Goal: Task Accomplishment & Management: Manage account settings

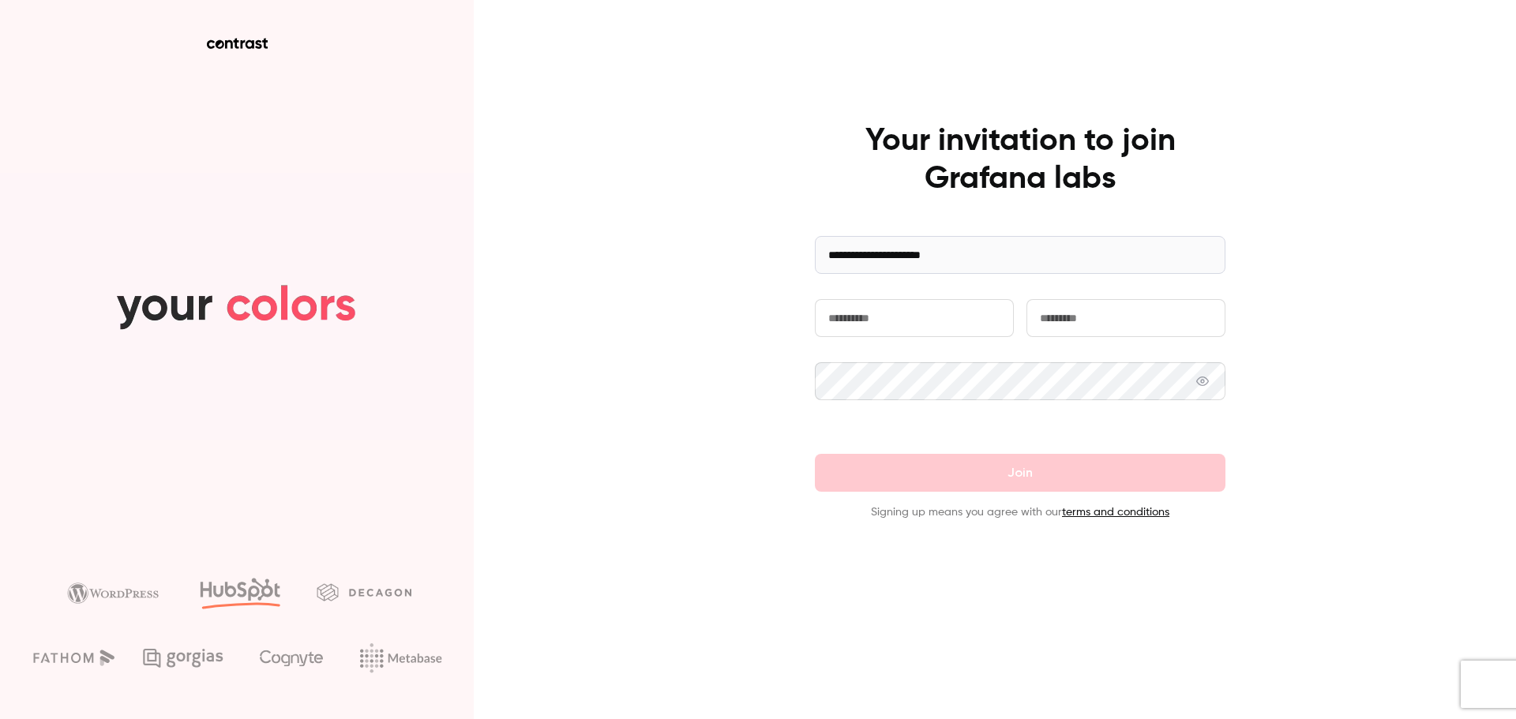
click at [931, 331] on input "text" at bounding box center [914, 318] width 199 height 38
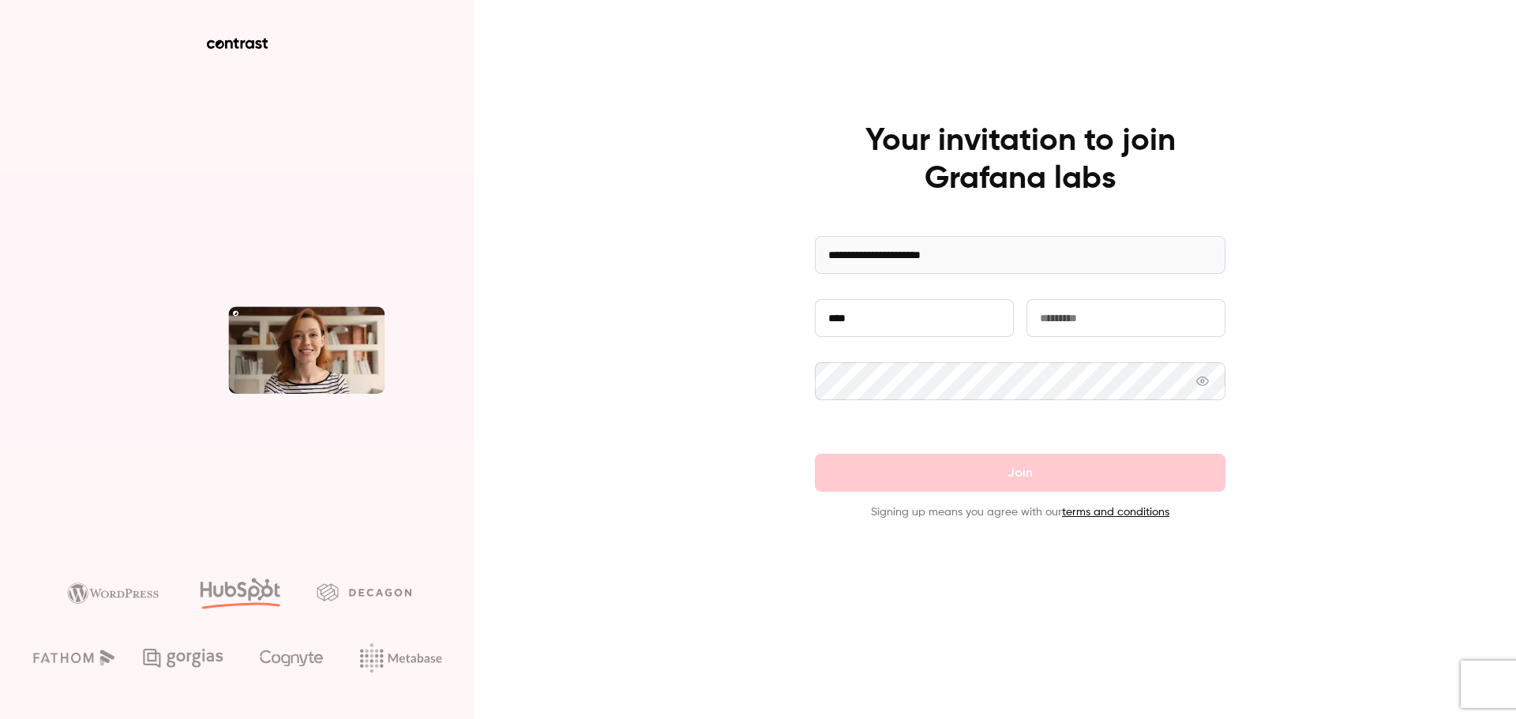
type input "****"
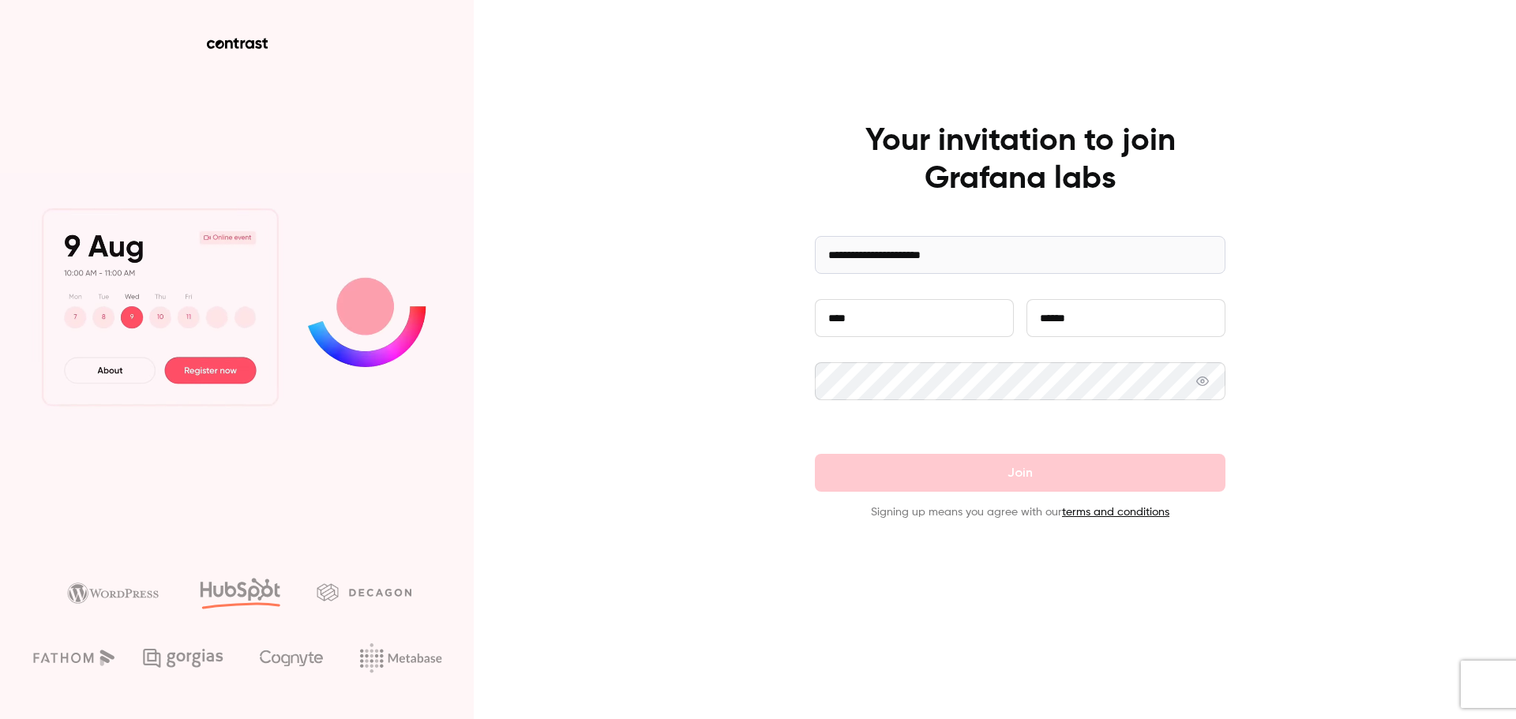
type input "******"
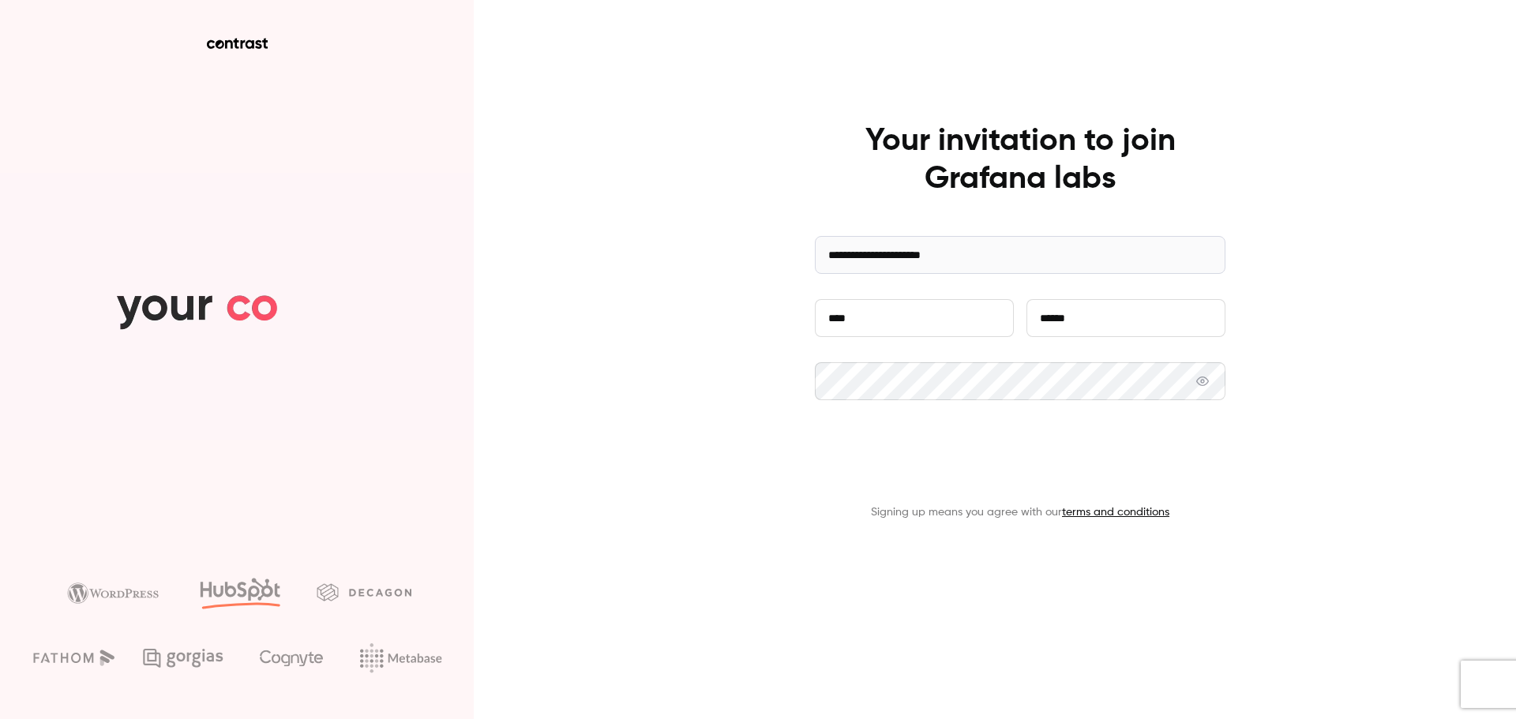
click at [1014, 471] on button "Join" at bounding box center [1020, 473] width 411 height 38
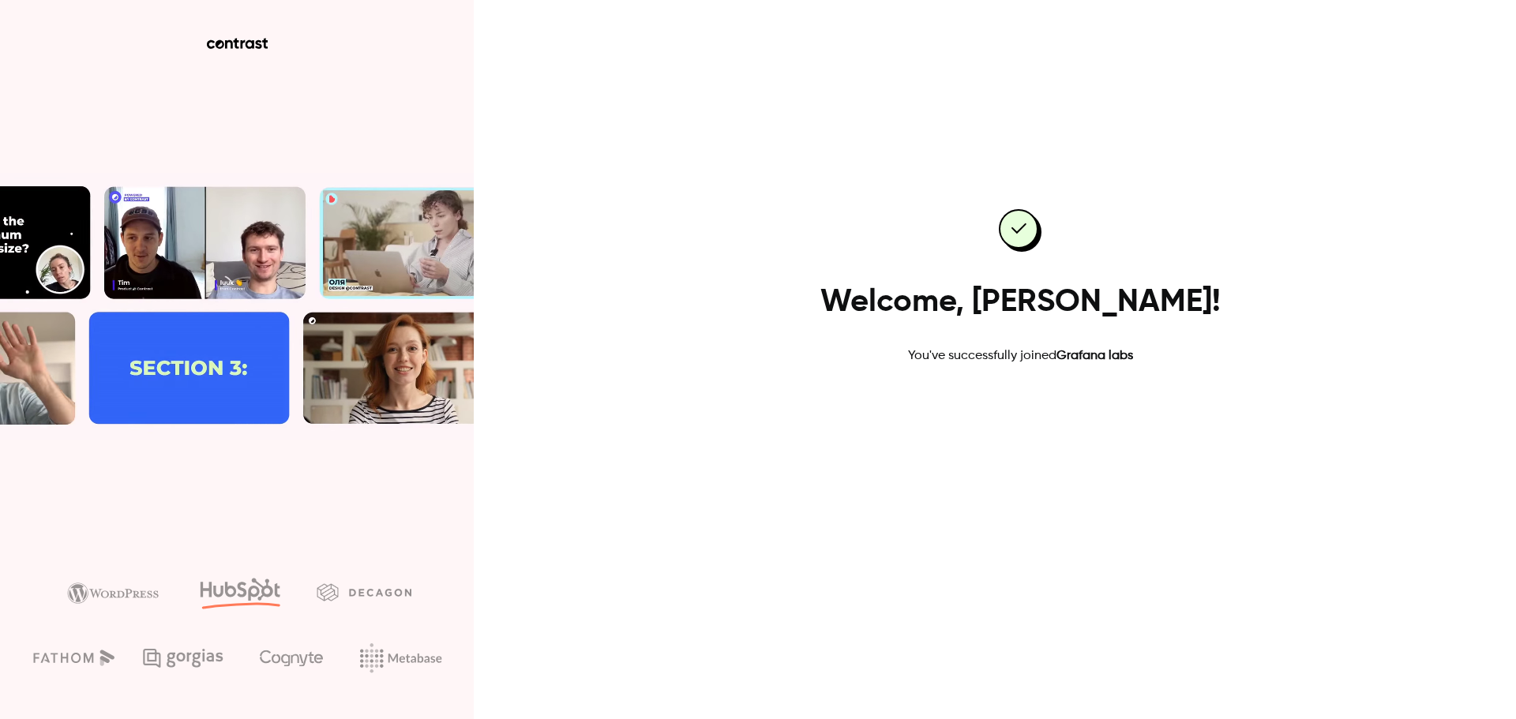
click at [1013, 424] on link "Go to dashboard" at bounding box center [1020, 416] width 134 height 38
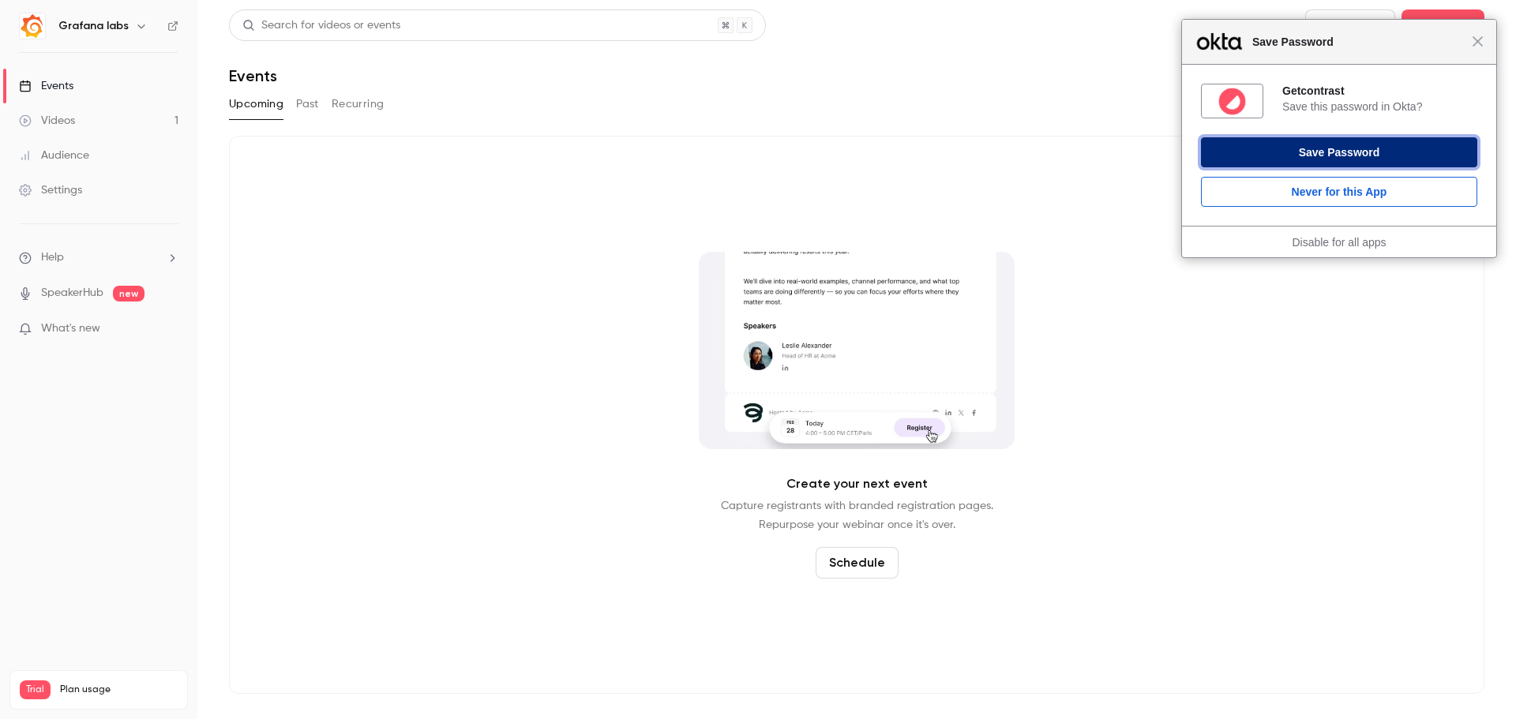
click at [1348, 153] on button "Save Password" at bounding box center [1339, 152] width 276 height 30
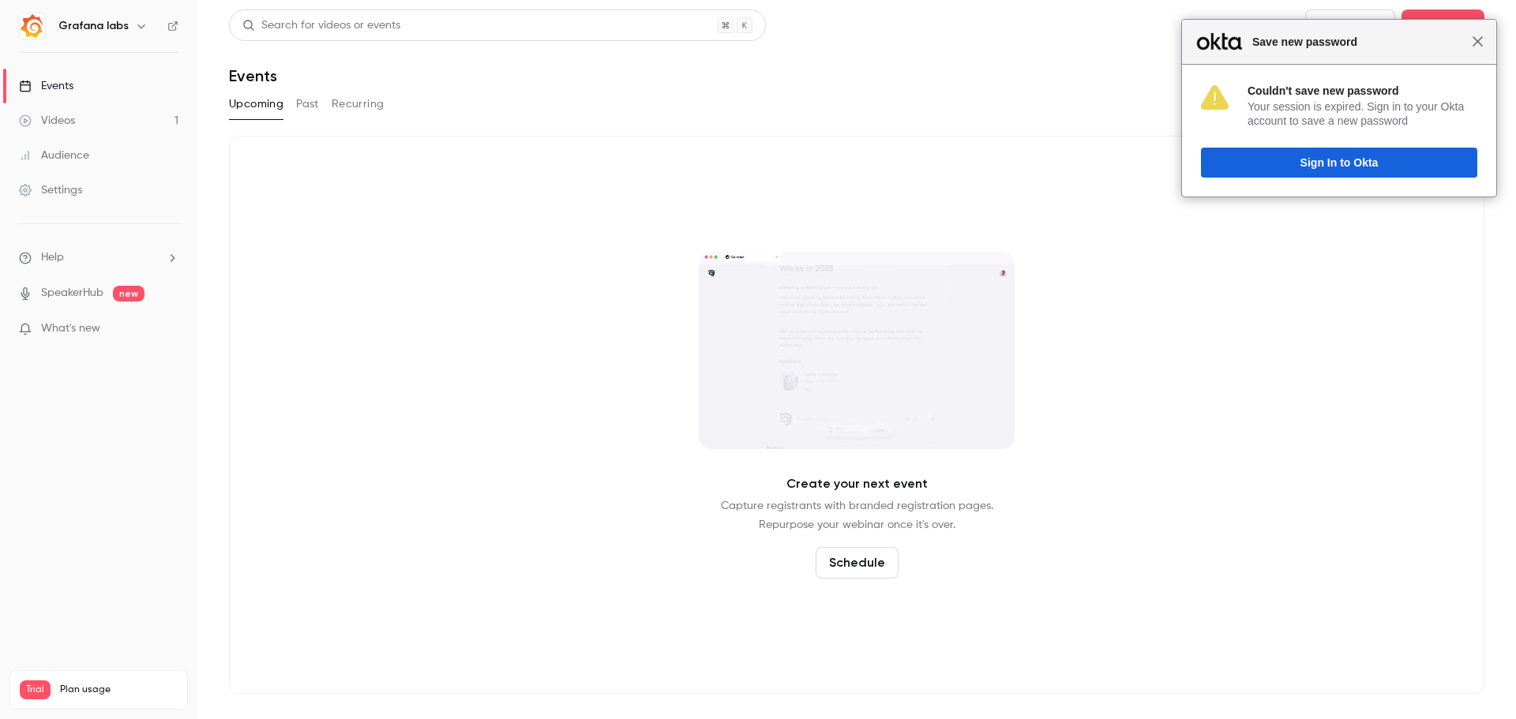
click at [1475, 47] on span "Close" at bounding box center [1478, 42] width 12 height 12
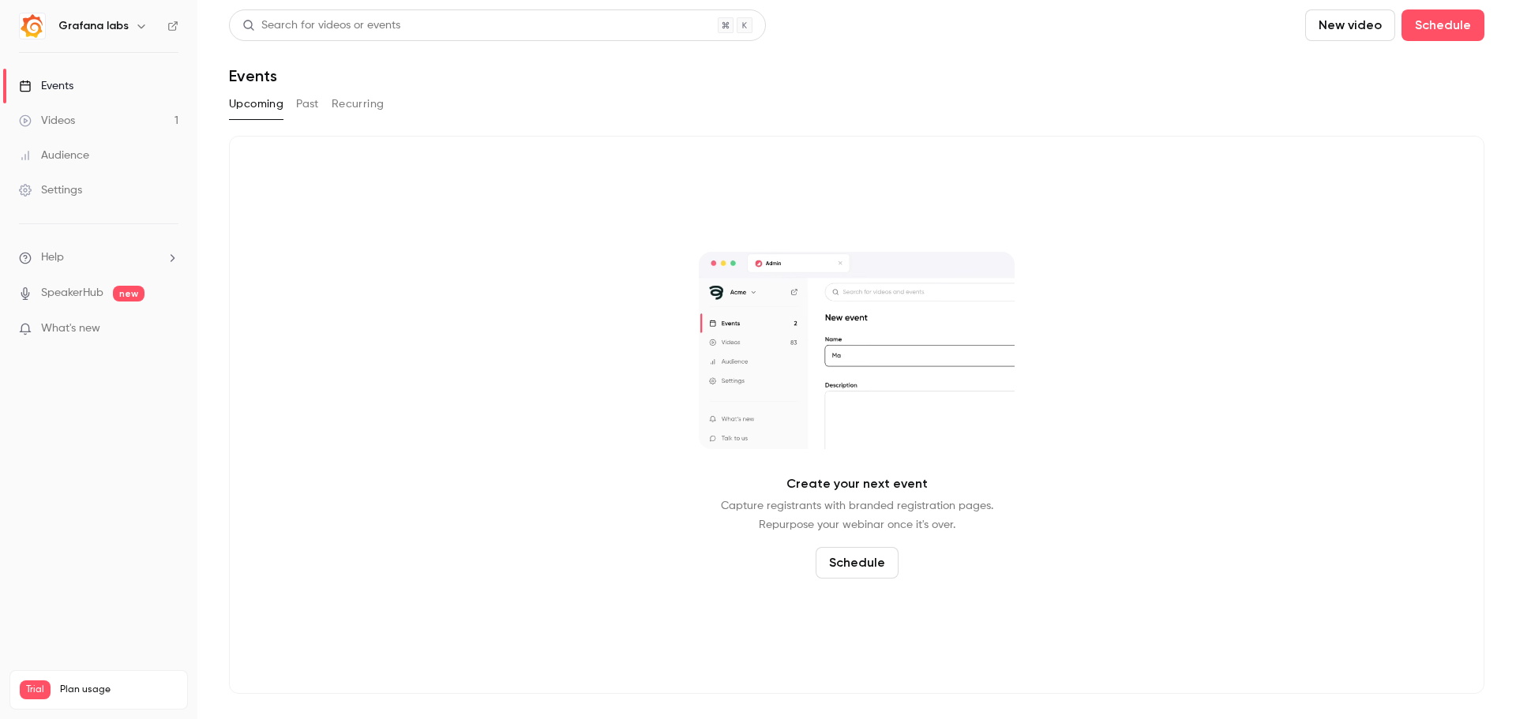
click at [1351, 171] on div "Create your next event Capture registrants with branded registration pages. Rep…" at bounding box center [857, 415] width 1256 height 558
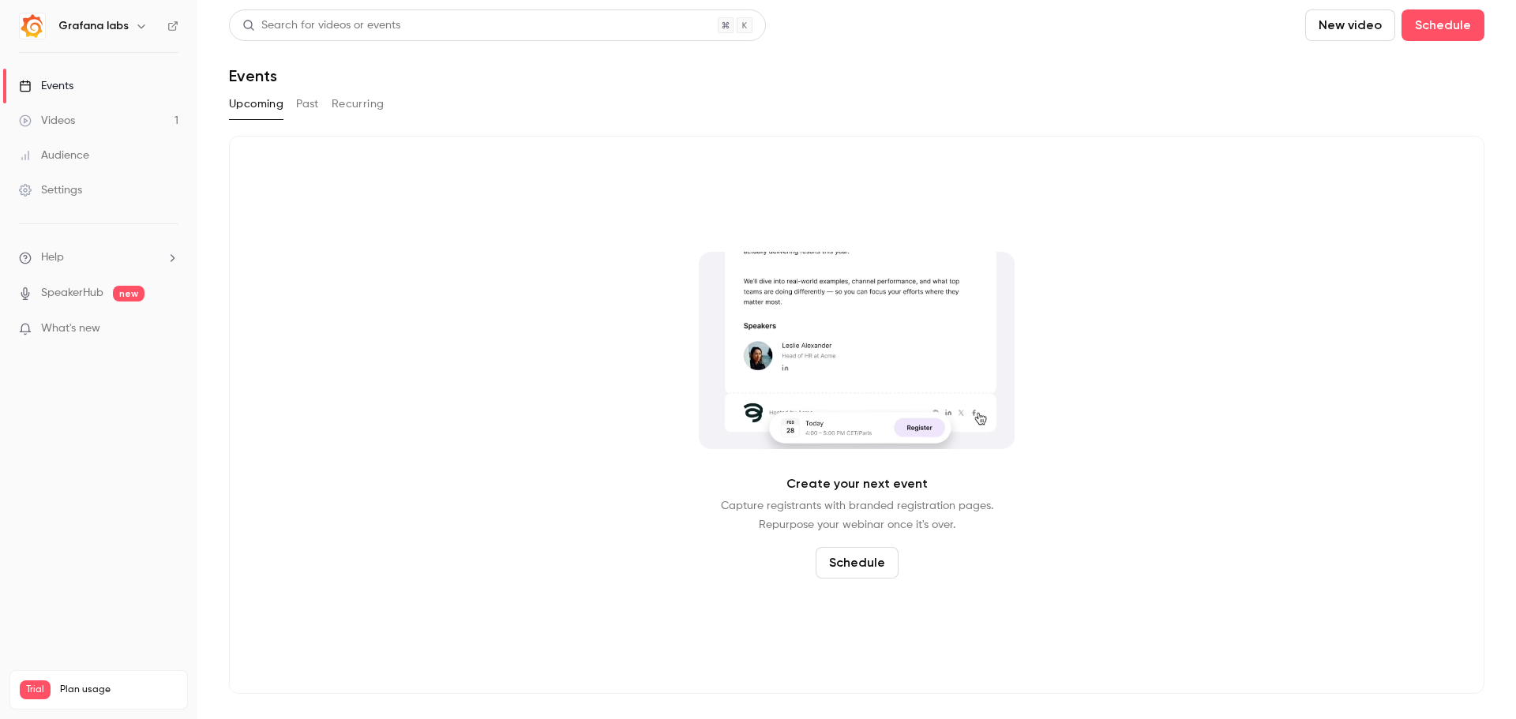
drag, startPoint x: 1318, startPoint y: 489, endPoint x: 1309, endPoint y: 482, distance: 11.8
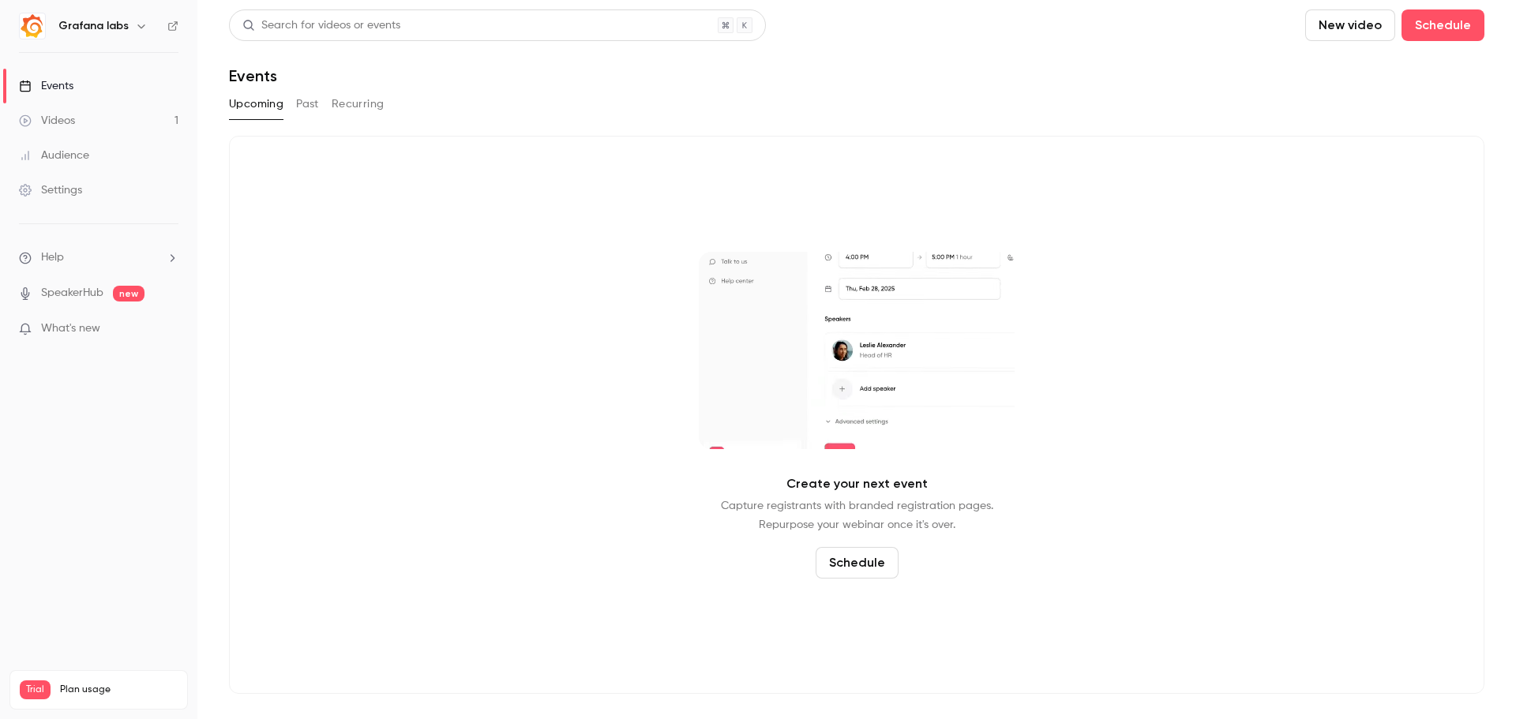
click at [1317, 489] on div "Create your next event Capture registrants with branded registration pages. Rep…" at bounding box center [857, 415] width 1256 height 558
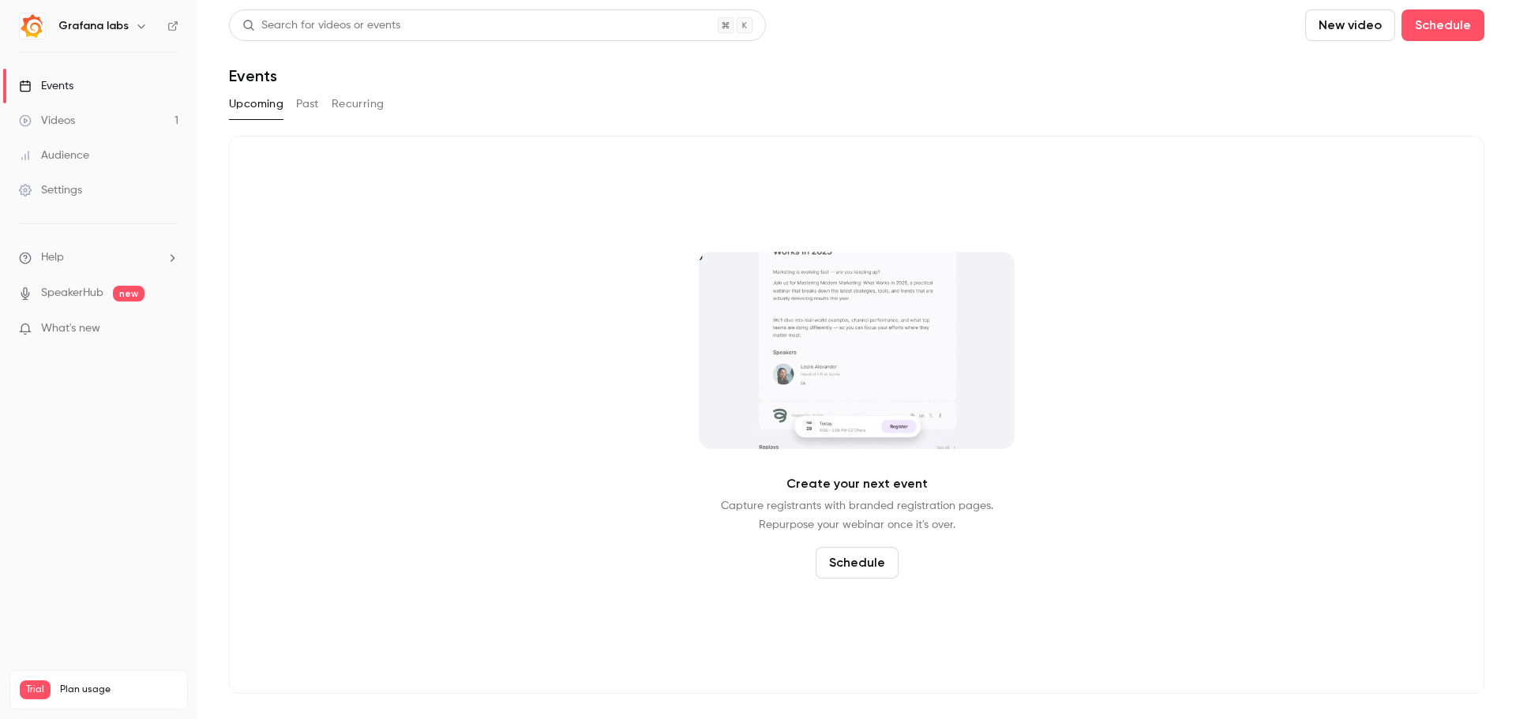
click at [66, 201] on link "Settings" at bounding box center [98, 190] width 197 height 35
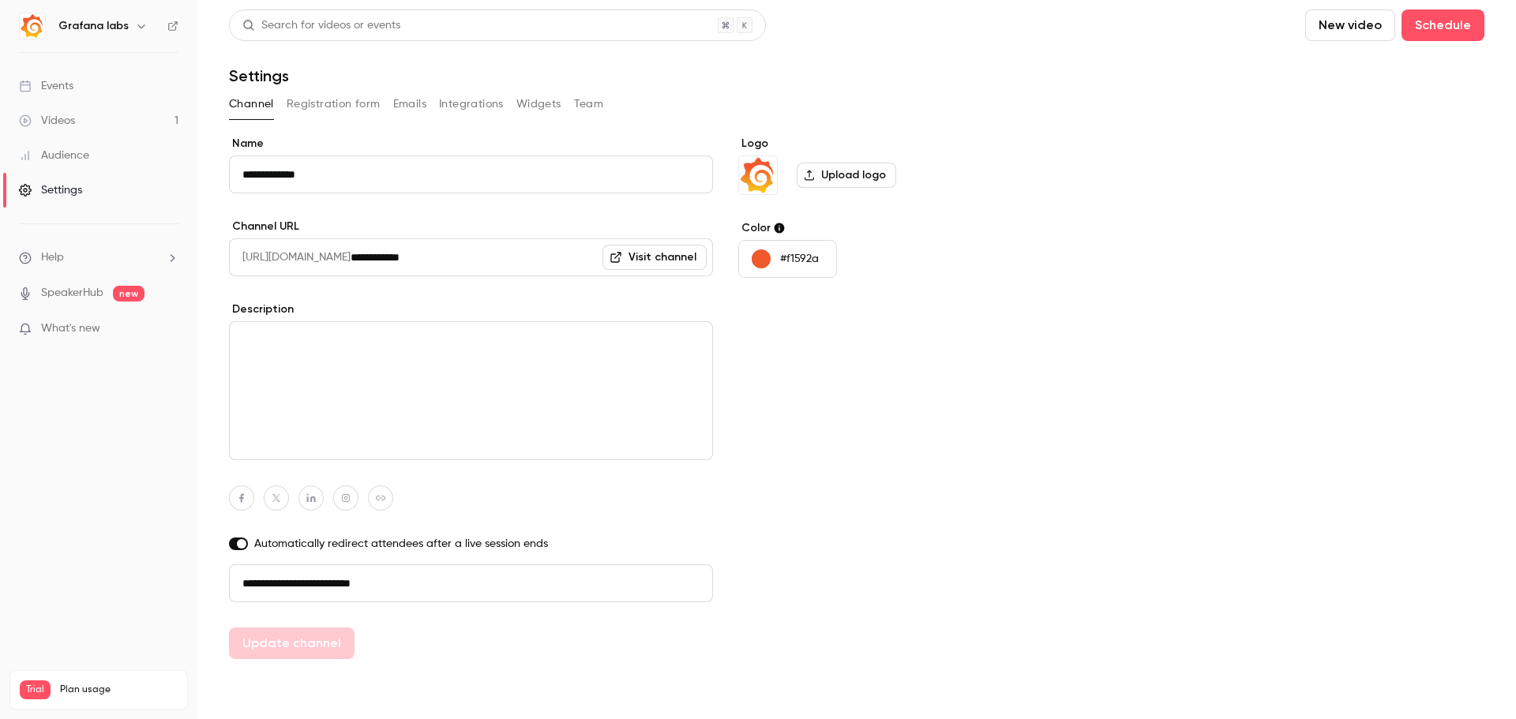
click at [468, 106] on button "Integrations" at bounding box center [471, 104] width 65 height 25
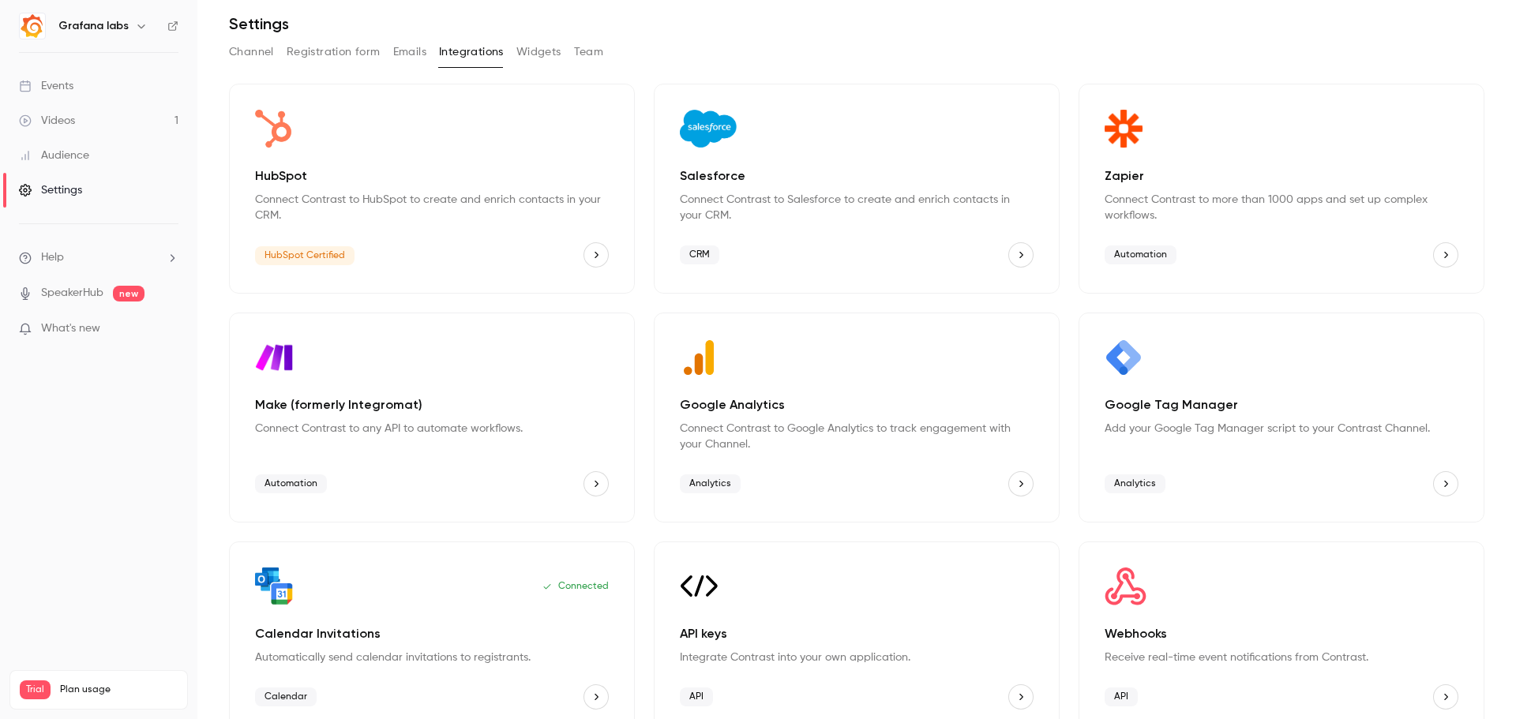
scroll to position [78, 0]
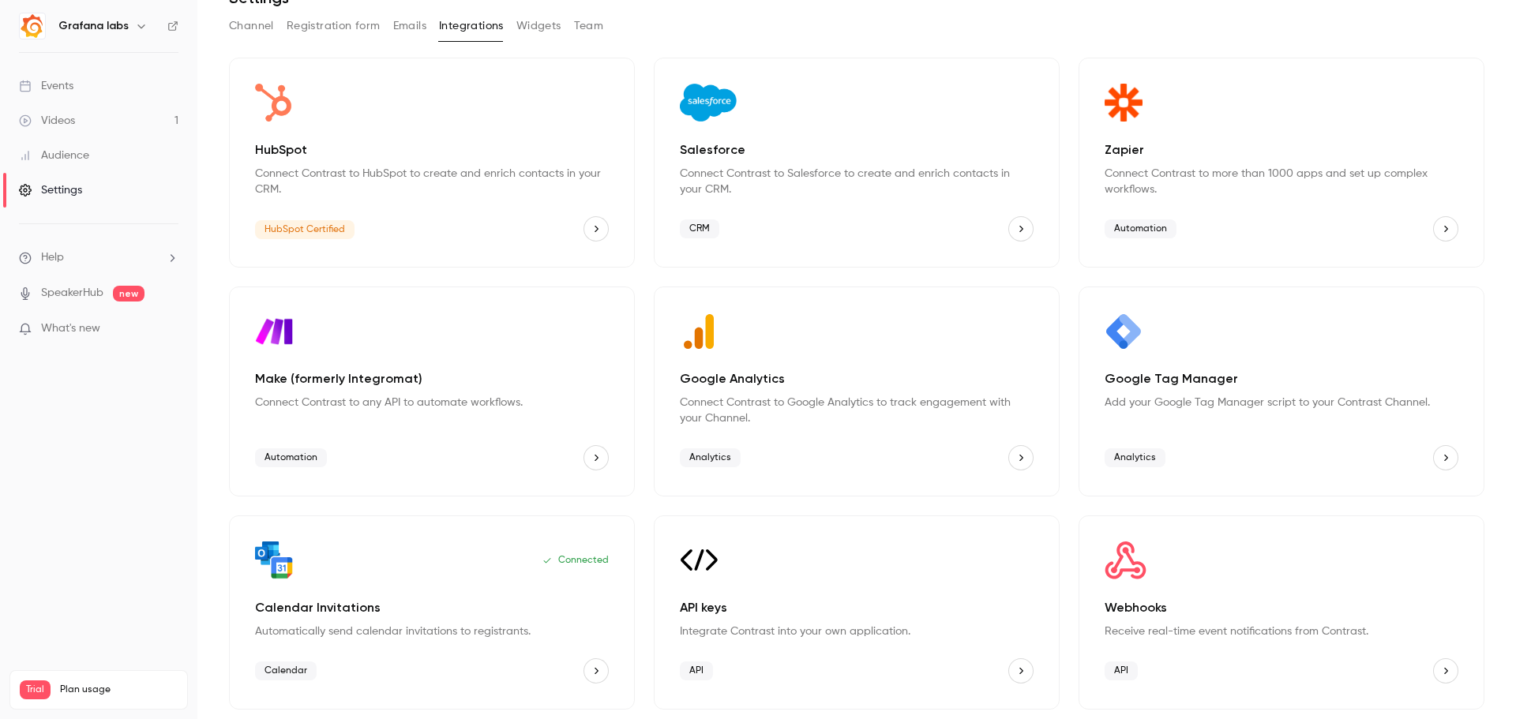
click at [786, 612] on p "API keys" at bounding box center [857, 608] width 354 height 19
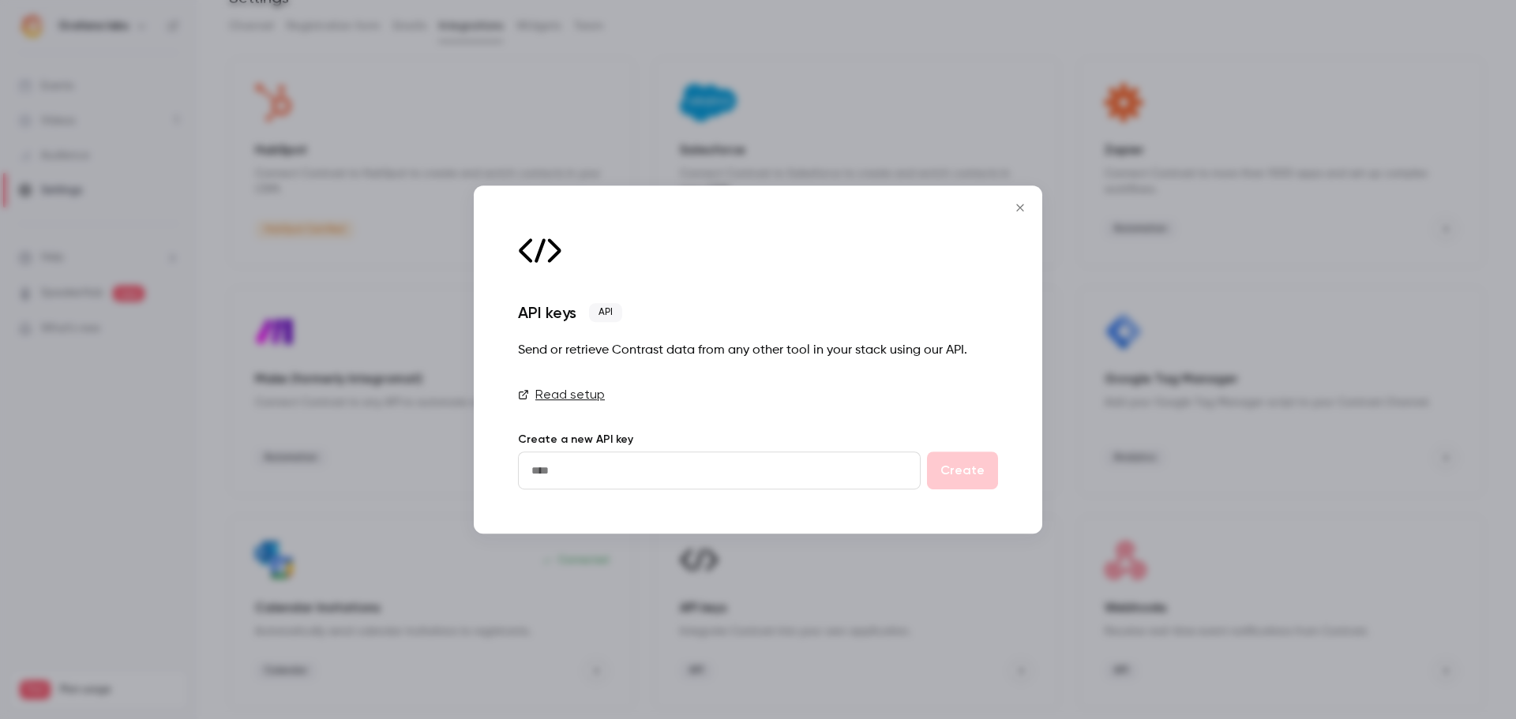
click at [663, 486] on input "text" at bounding box center [719, 471] width 403 height 38
type input "*"
type input "**********"
click at [927, 452] on button "Create" at bounding box center [962, 471] width 71 height 38
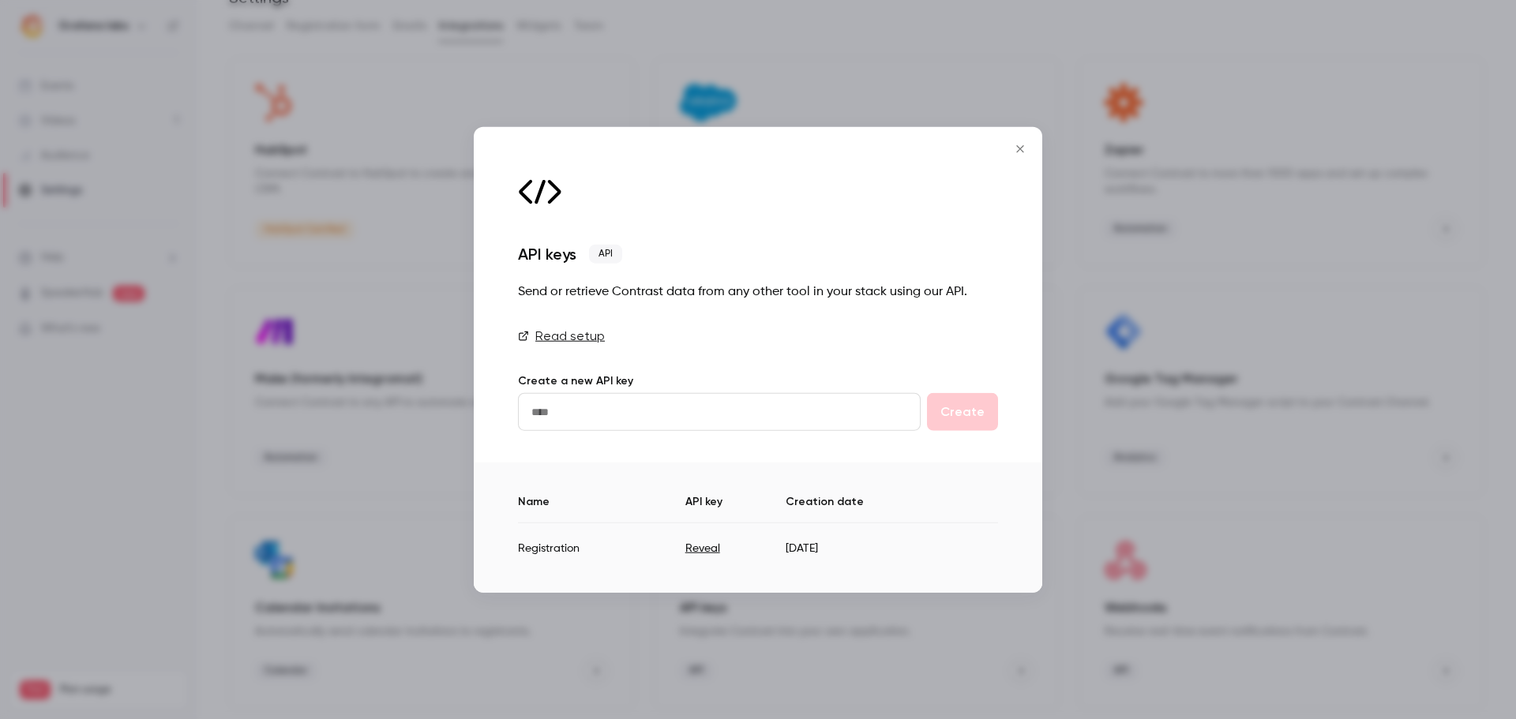
click at [708, 543] on button "Reveal" at bounding box center [702, 548] width 35 height 16
click at [729, 552] on td "SpuVWEgt1ttgJZxxiV5qdNF4pomUJFJb" at bounding box center [747, 542] width 282 height 39
copy td "SpuVWEgt1ttgJZxxiV5qdNF4pomUJFJb"
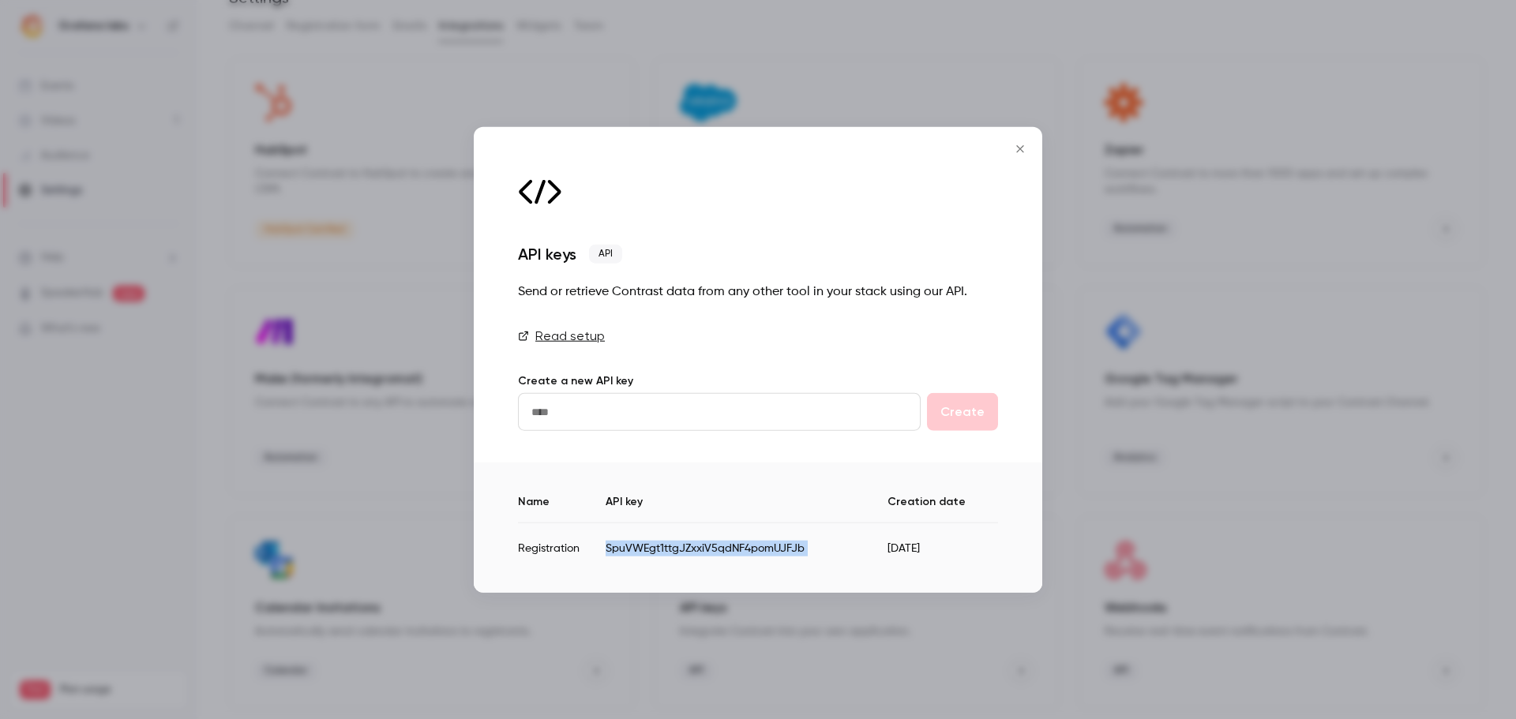
click at [557, 336] on link "Read setup" at bounding box center [758, 336] width 480 height 19
click at [1019, 152] on icon "Close" at bounding box center [1020, 148] width 19 height 13
